Goal: Navigation & Orientation: Find specific page/section

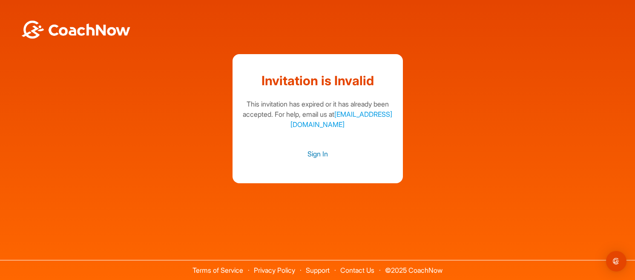
click at [319, 154] on link "Sign In" at bounding box center [317, 153] width 153 height 11
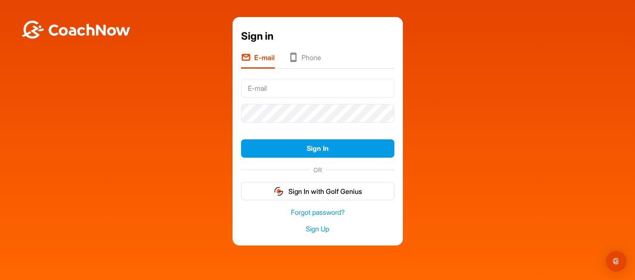
click at [294, 86] on input "text" at bounding box center [317, 88] width 153 height 19
type input "[PERSON_NAME][EMAIL_ADDRESS][PERSON_NAME][DOMAIN_NAME]"
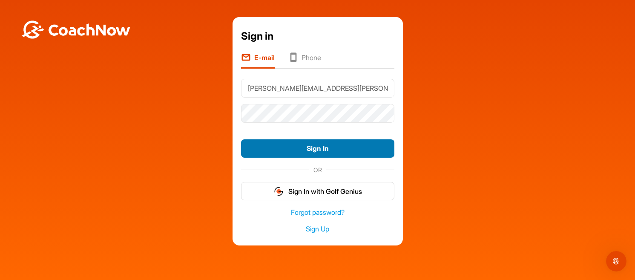
click at [303, 141] on button "Sign In" at bounding box center [317, 148] width 153 height 18
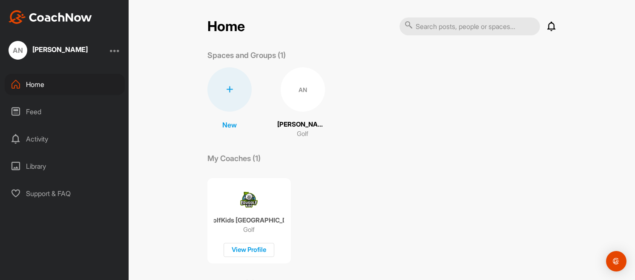
click at [296, 92] on div "AN" at bounding box center [303, 89] width 44 height 44
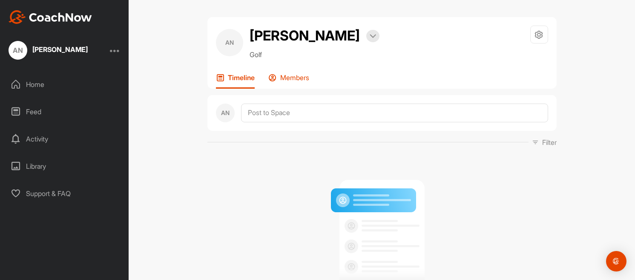
click at [288, 75] on p "Members" at bounding box center [294, 77] width 29 height 9
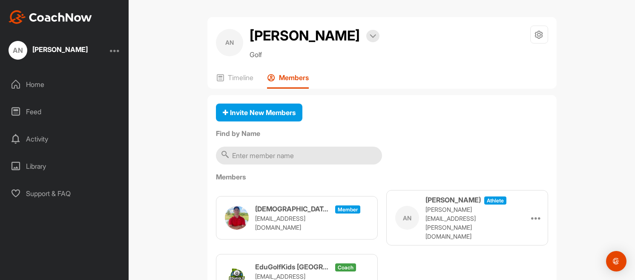
click at [27, 88] on div "Home" at bounding box center [65, 84] width 120 height 21
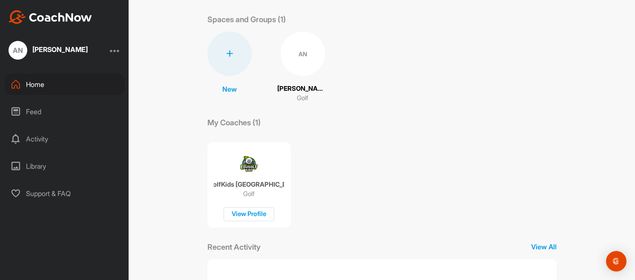
scroll to position [83, 0]
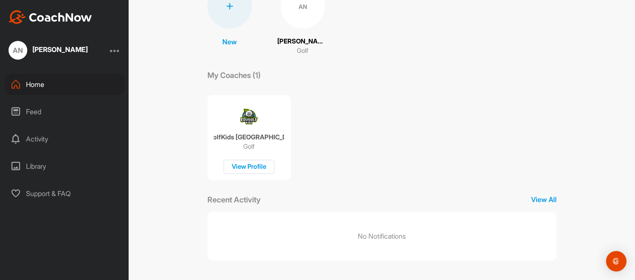
click at [26, 113] on div "Feed" at bounding box center [65, 111] width 120 height 21
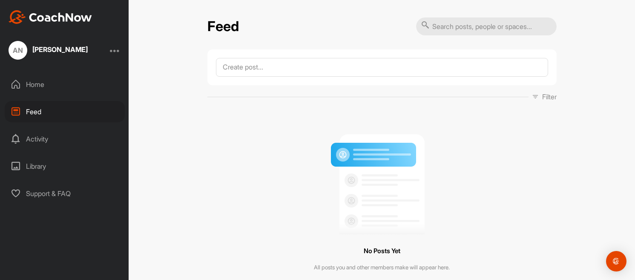
click at [35, 139] on div "Activity" at bounding box center [65, 138] width 120 height 21
